Goal: Navigation & Orientation: Find specific page/section

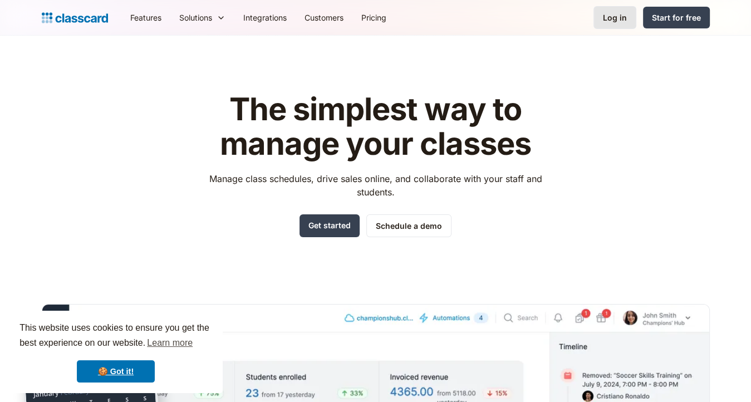
click at [607, 19] on div "Log in" at bounding box center [615, 18] width 24 height 12
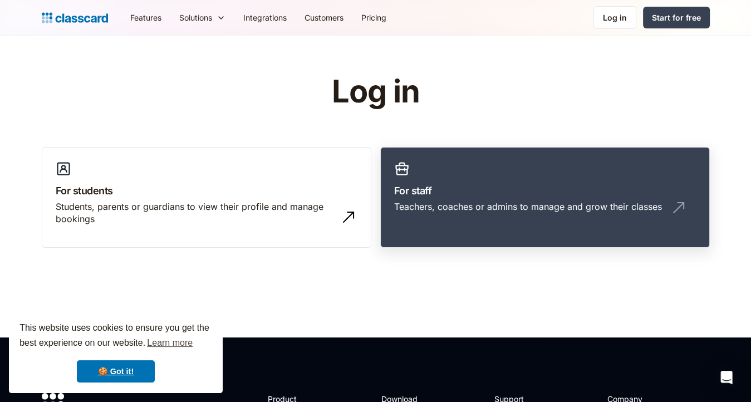
click at [470, 188] on h3 "For staff" at bounding box center [545, 190] width 302 height 15
